Goal: Information Seeking & Learning: Learn about a topic

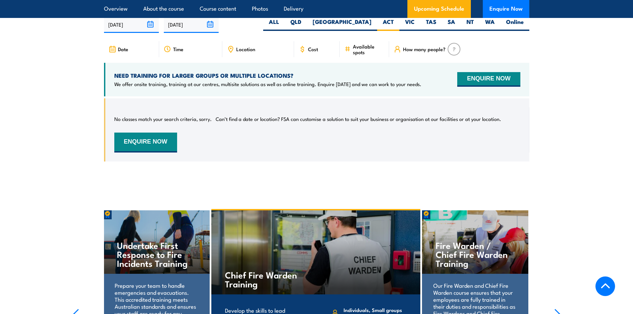
click at [605, 171] on section "UPCOMING SCHEDULE FOR - "Inspect and test fire blankets and fire extinguishers …" at bounding box center [316, 79] width 633 height 185
click at [12, 168] on section "UPCOMING SCHEDULE FOR - "Inspect and test fire blankets and fire extinguishers …" at bounding box center [316, 79] width 633 height 185
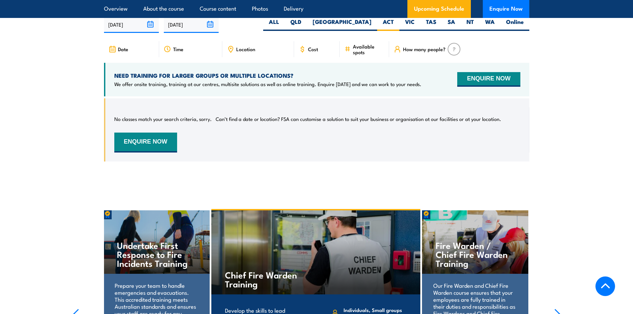
click at [568, 171] on section "UPCOMING SCHEDULE FOR - "Inspect and test fire blankets and fire extinguishers …" at bounding box center [316, 79] width 633 height 185
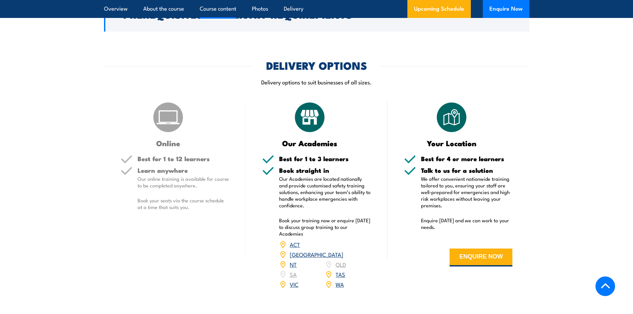
scroll to position [802, 0]
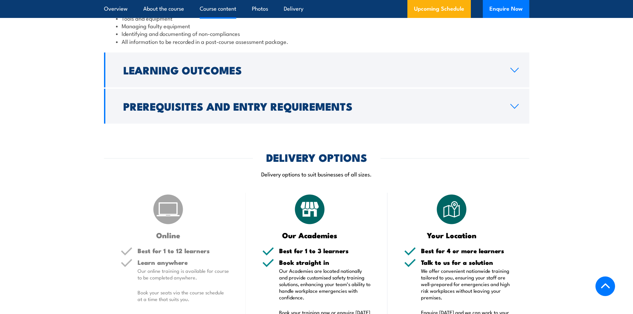
click at [493, 162] on div "DELIVERY OPTIONS" at bounding box center [316, 157] width 425 height 9
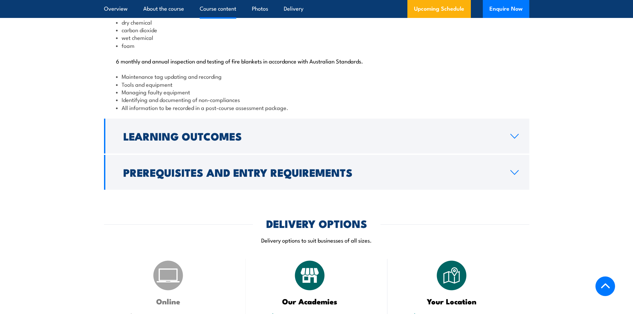
scroll to position [736, 0]
click at [584, 83] on section "Course Content 6 monthly and annual inspection and testing of fire extinguisher…" at bounding box center [316, 68] width 633 height 244
click at [509, 231] on div "COURSES > Fire & Warden Training Inspect & Test Fire Blankets & Fire Extinguish…" at bounding box center [316, 205] width 633 height 1882
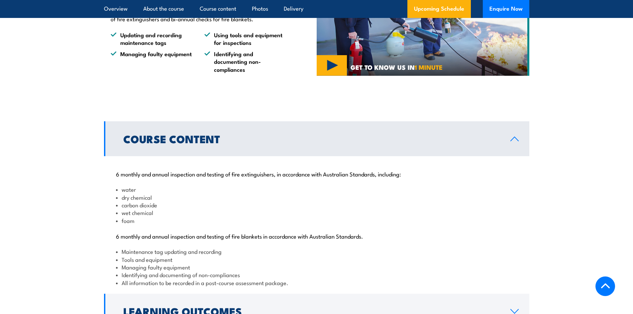
scroll to position [536, 0]
